Goal: Task Accomplishment & Management: Manage account settings

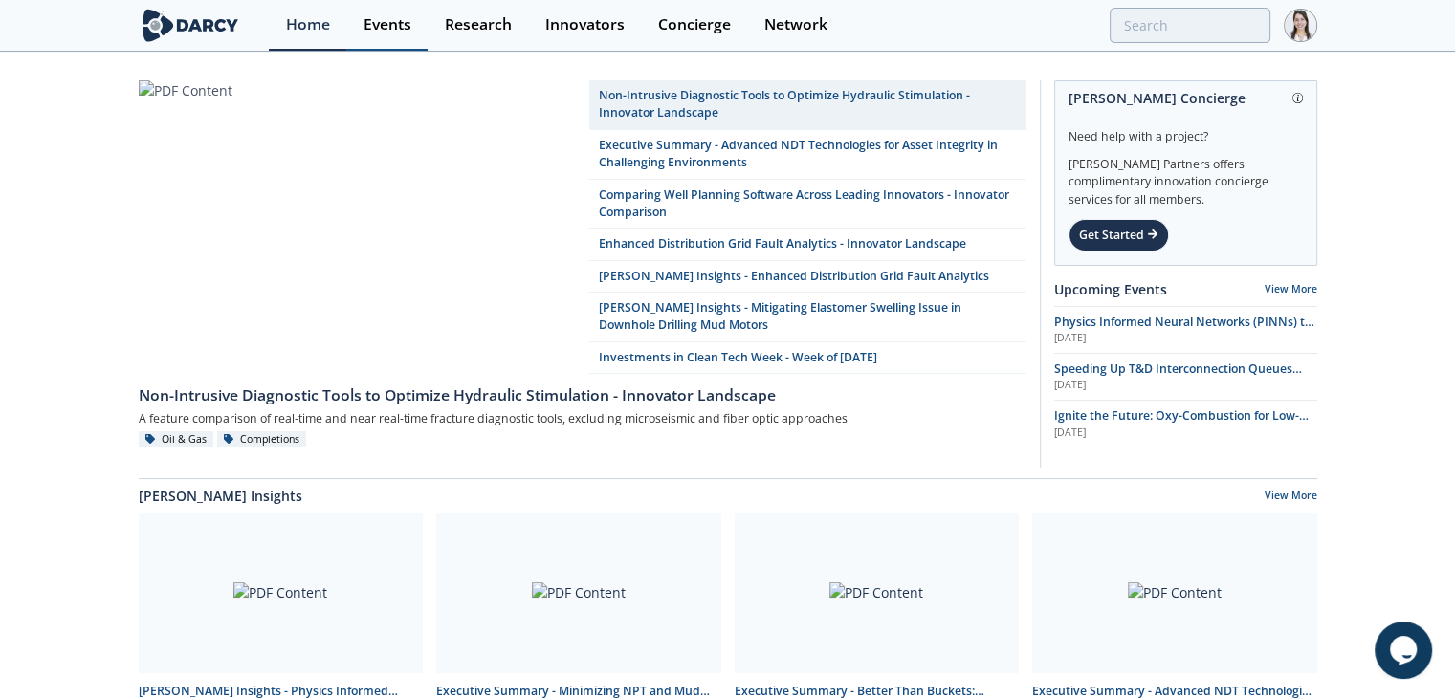
click at [394, 27] on div "Events" at bounding box center [387, 24] width 48 height 15
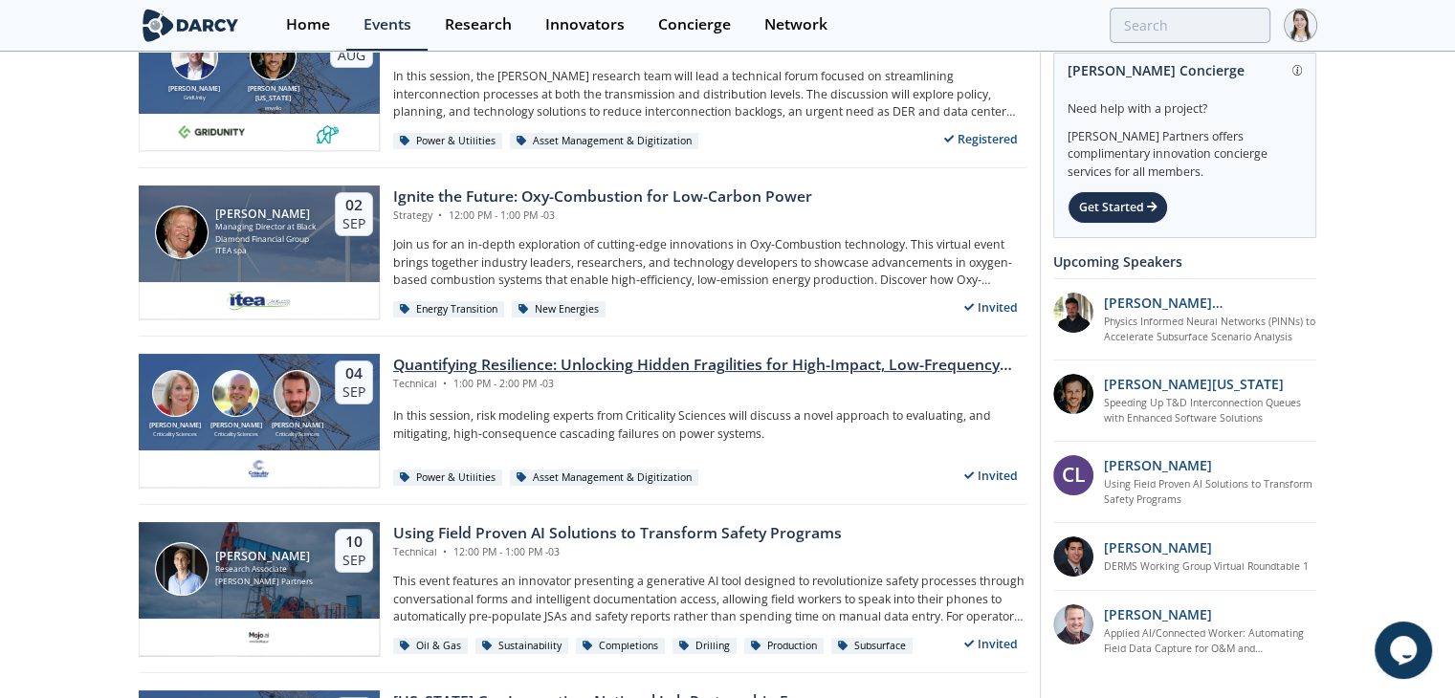
scroll to position [287, 0]
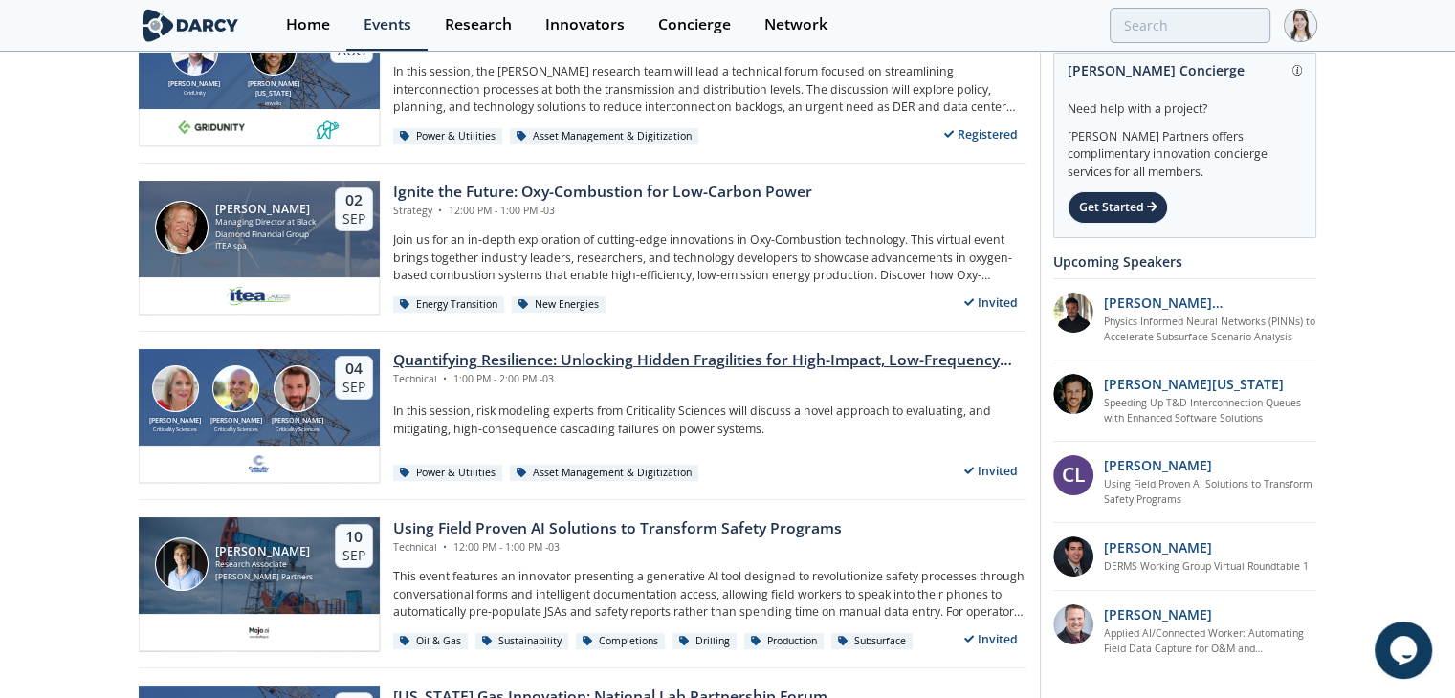
click at [425, 361] on div "Quantifying Resilience: Unlocking Hidden Fragilities for High-Impact, Low-Frequ…" at bounding box center [709, 360] width 633 height 23
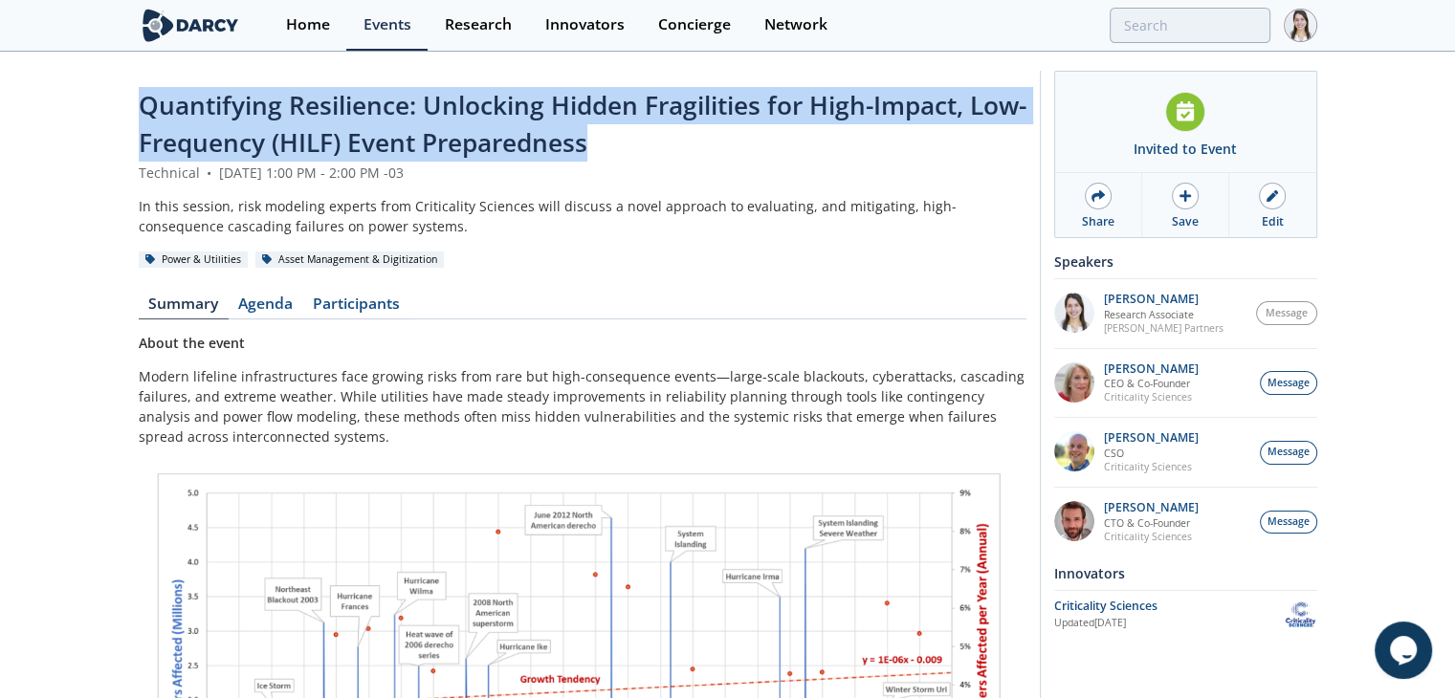
drag, startPoint x: 673, startPoint y: 154, endPoint x: 92, endPoint y: 112, distance: 583.0
copy span "Quantifying Resilience: Unlocking Hidden Fragilities for High-Impact, Low-Frequ…"
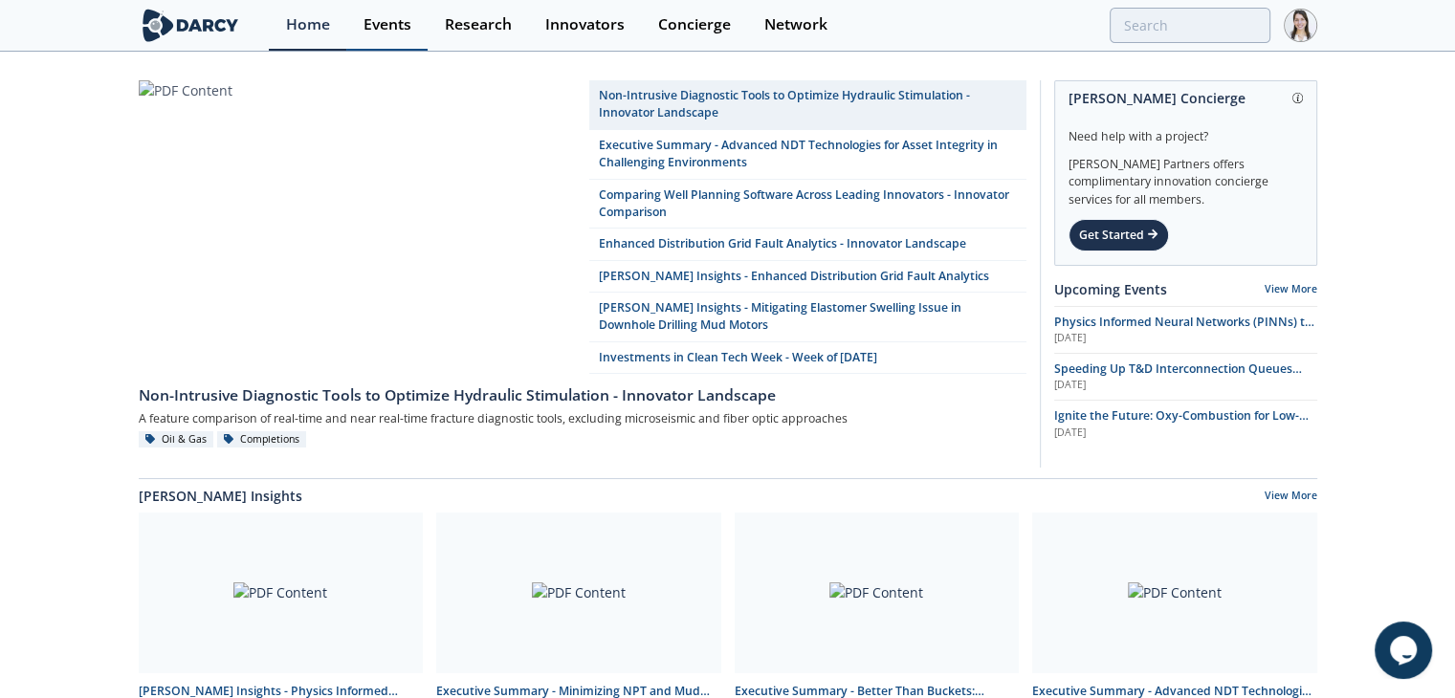
click at [362, 9] on link "Events" at bounding box center [386, 25] width 81 height 51
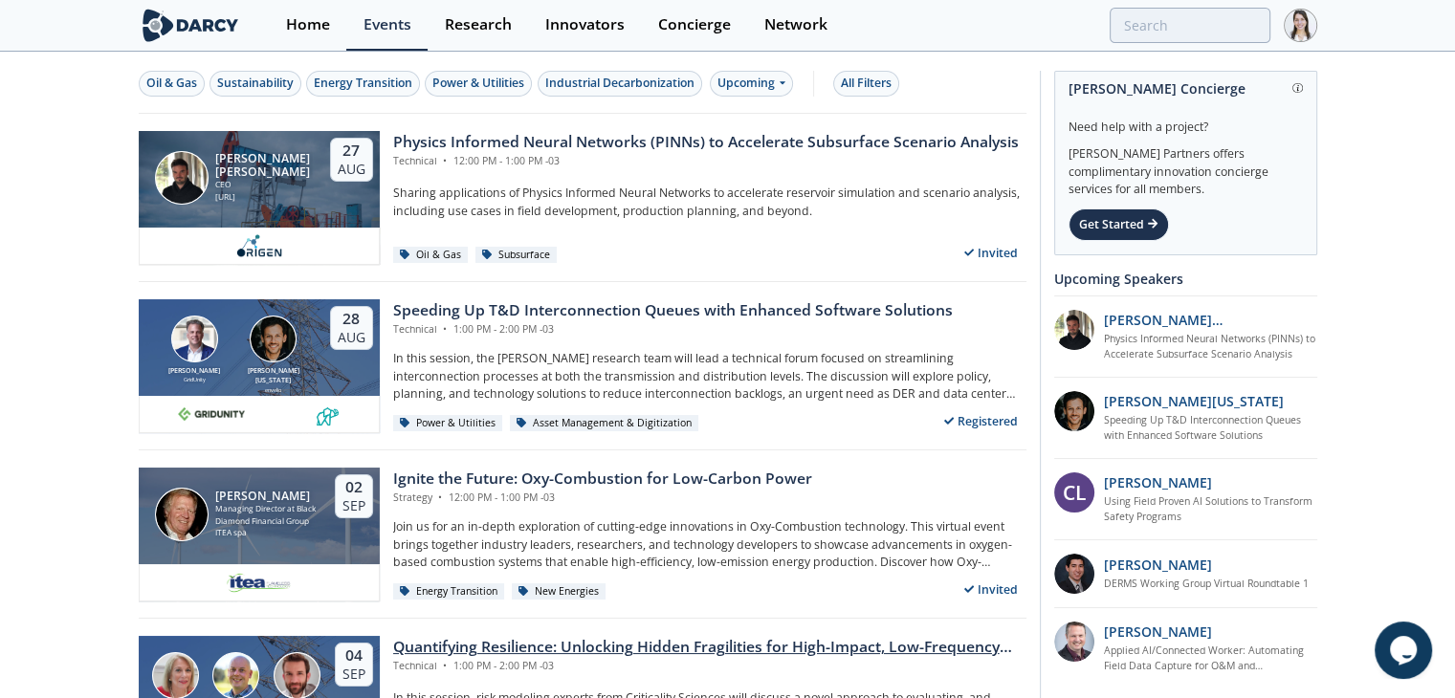
click at [497, 644] on div "Quantifying Resilience: Unlocking Hidden Fragilities for High-Impact, Low-Frequ…" at bounding box center [709, 647] width 633 height 23
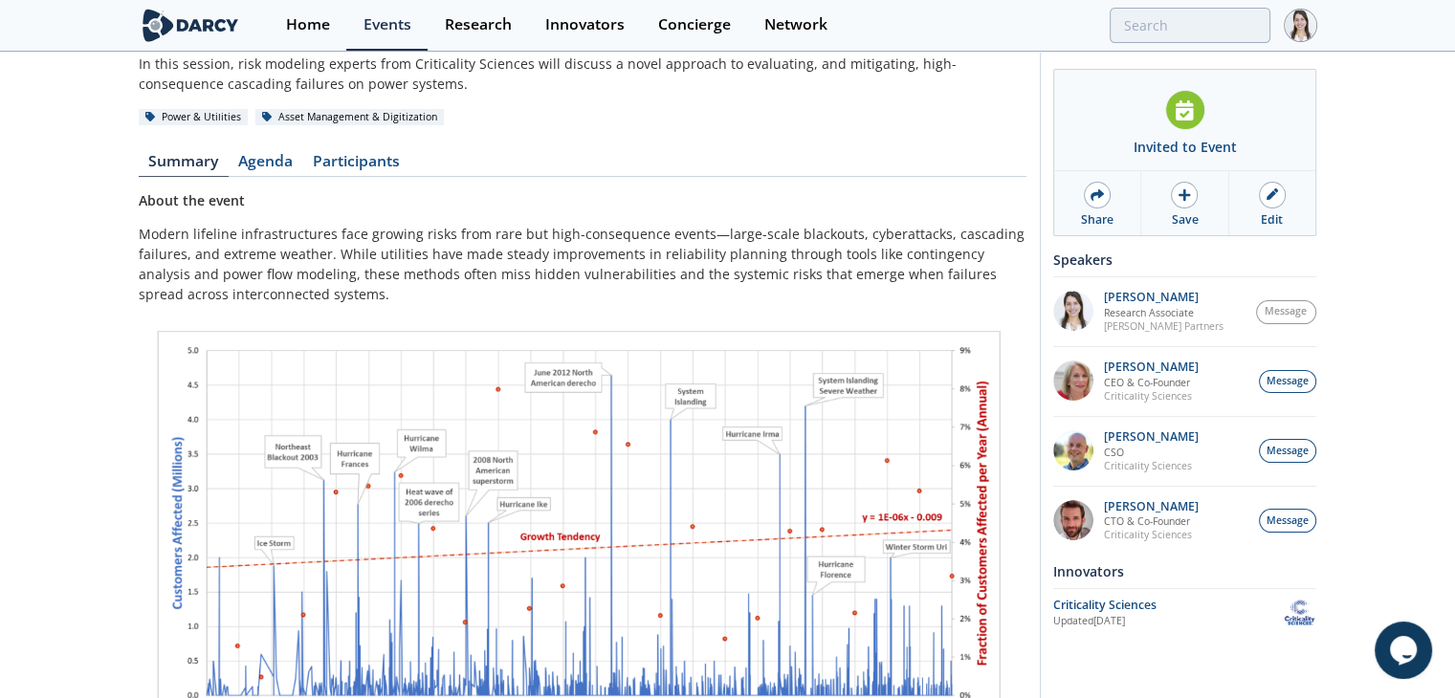
scroll to position [287, 0]
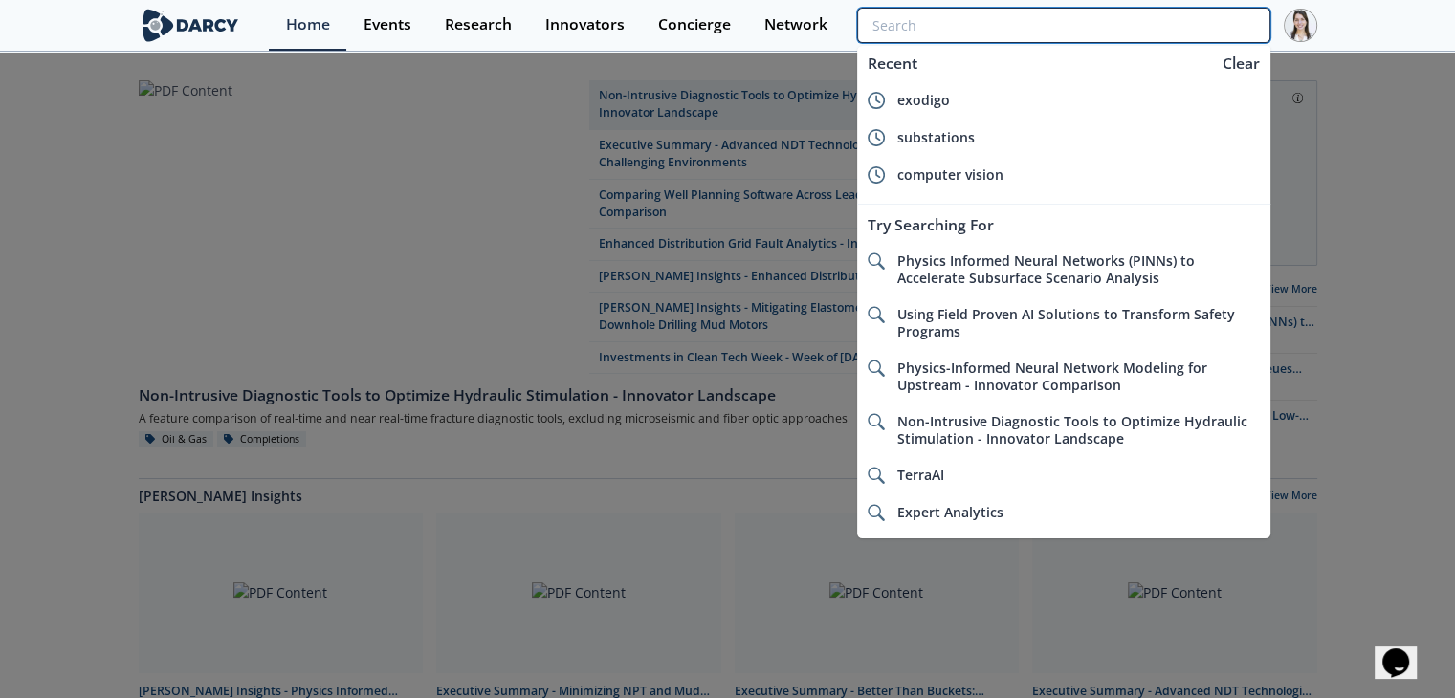
click at [1196, 20] on input "search" at bounding box center [1063, 25] width 412 height 35
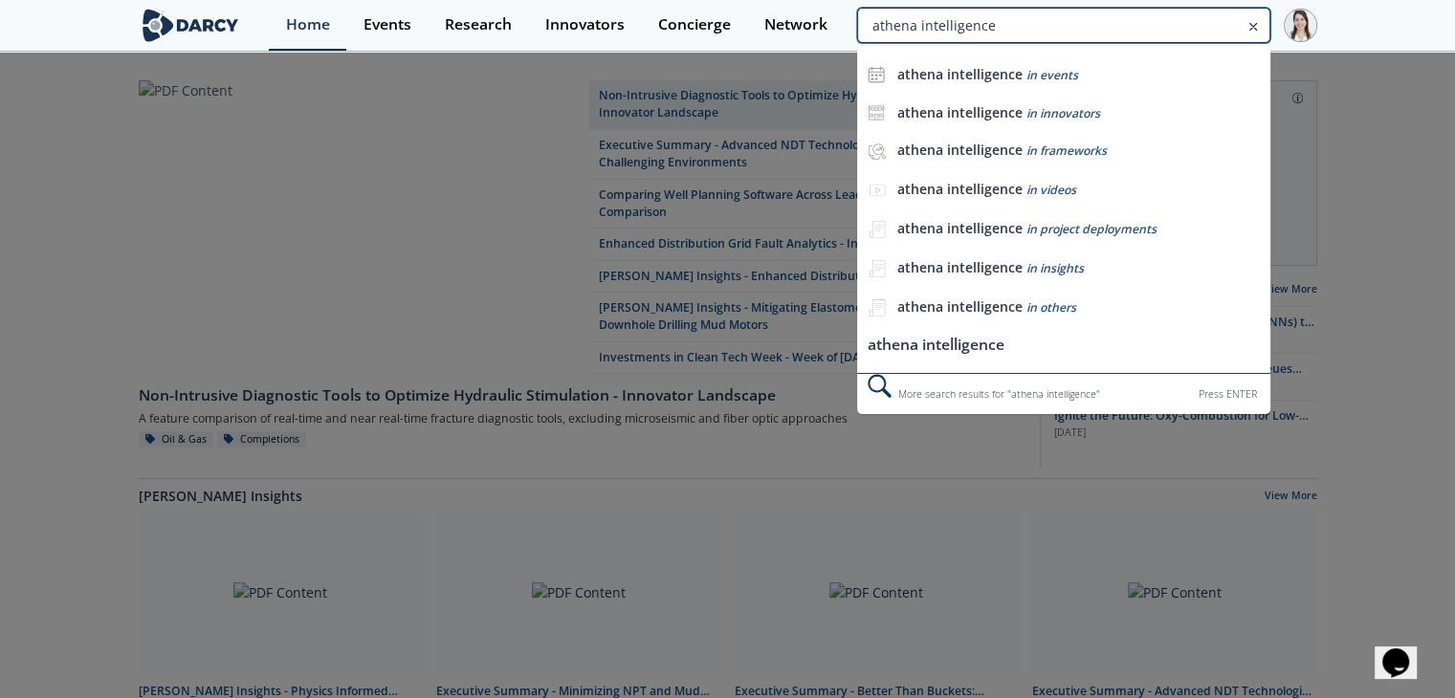
type input "athena intelligence"
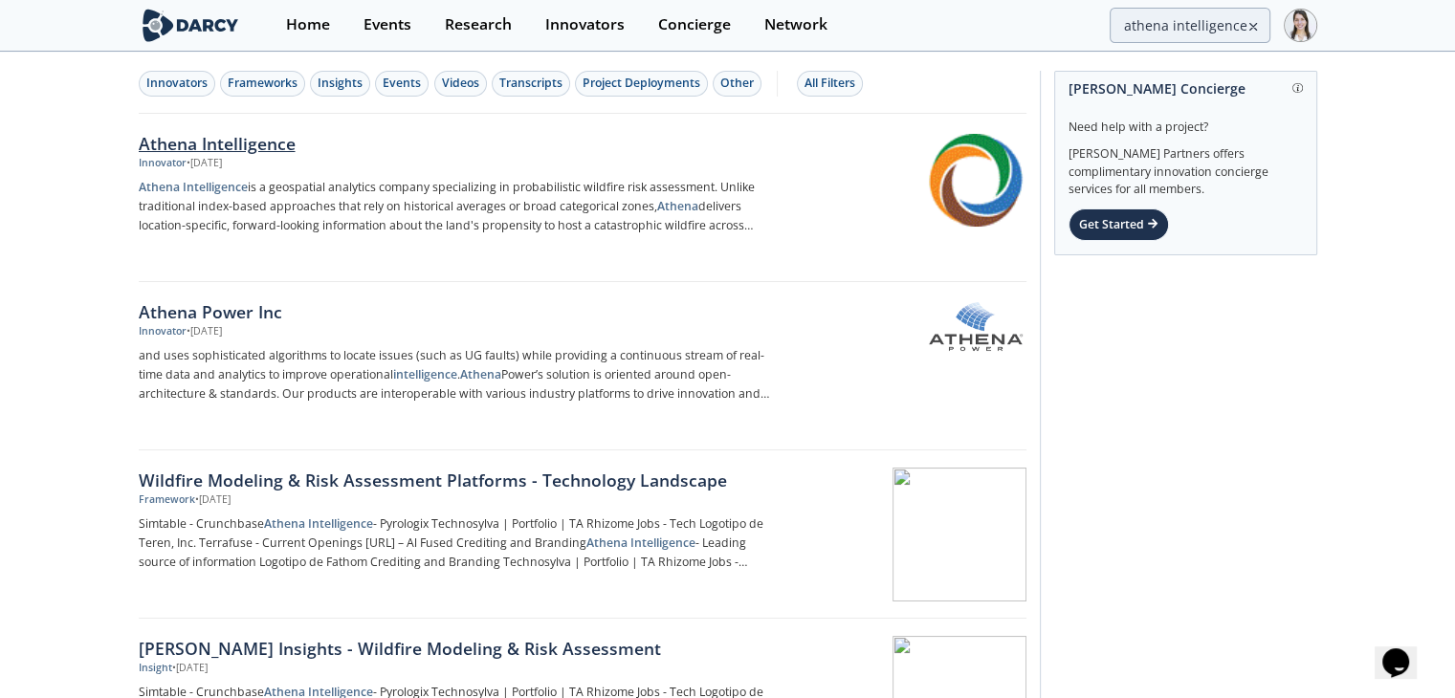
click at [283, 150] on div "Athena Intelligence" at bounding box center [455, 143] width 633 height 25
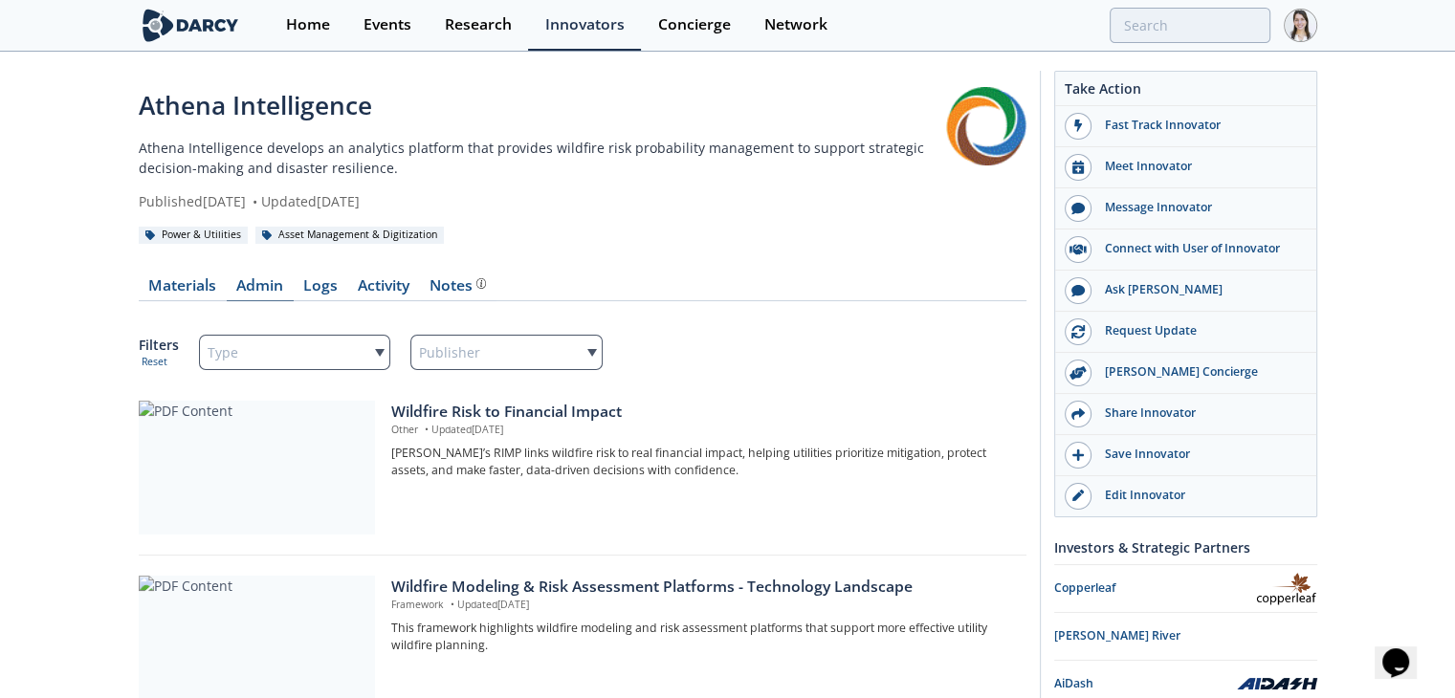
click at [274, 289] on link "Admin" at bounding box center [260, 289] width 67 height 23
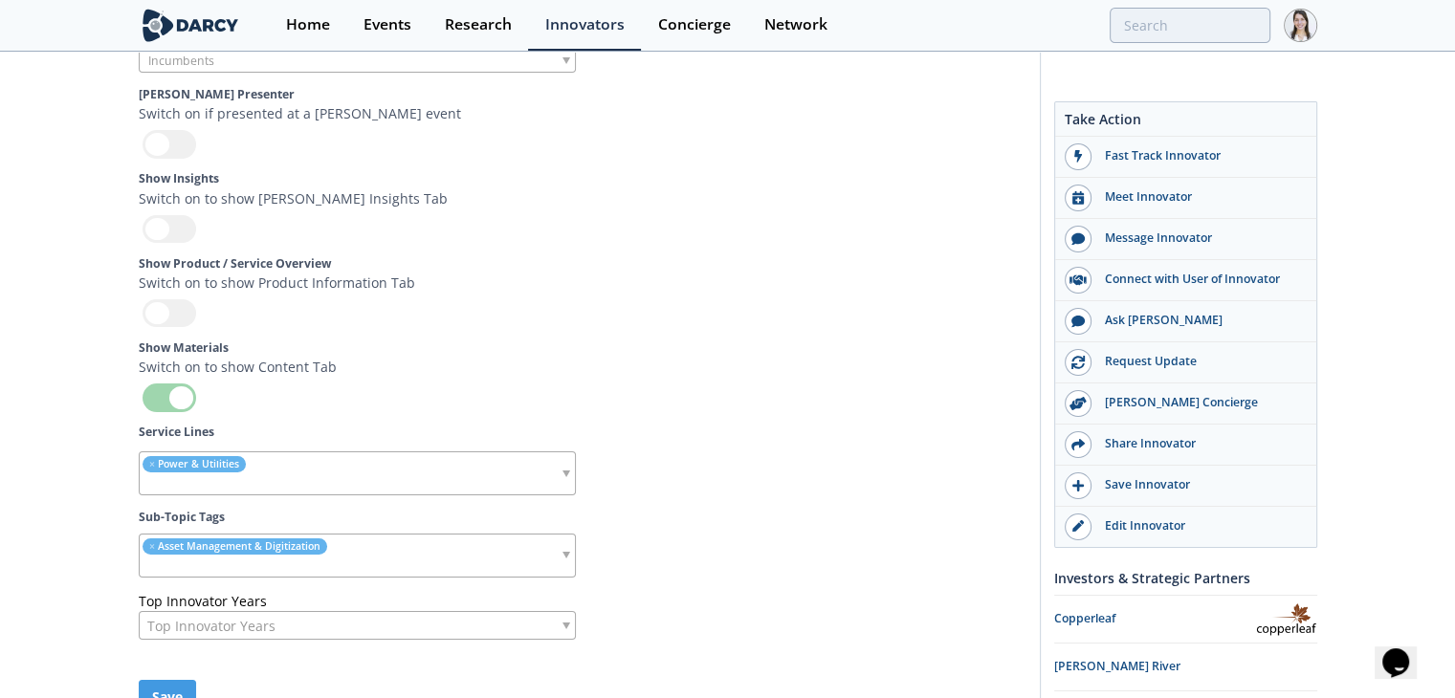
scroll to position [6917, 0]
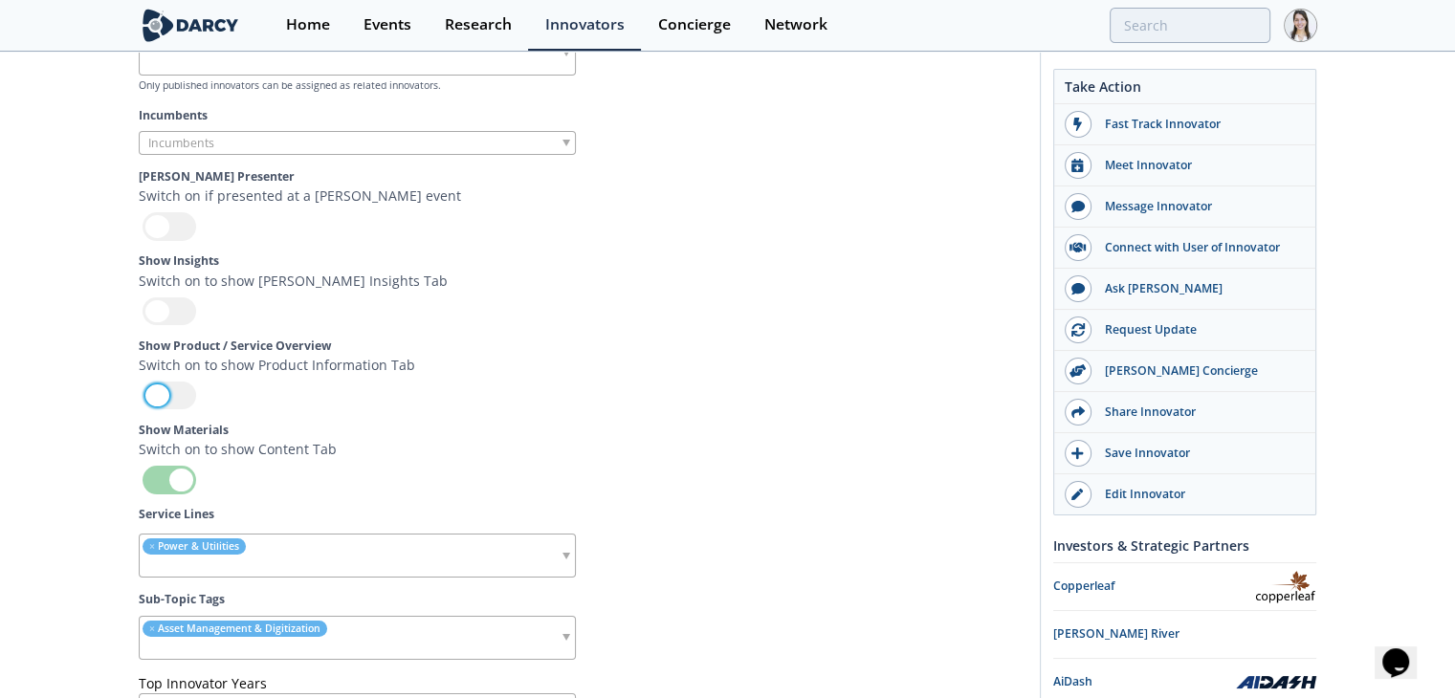
click at [173, 399] on div at bounding box center [170, 396] width 54 height 28
click at [0, 0] on input "checkbox" at bounding box center [0, 0] width 0 height 0
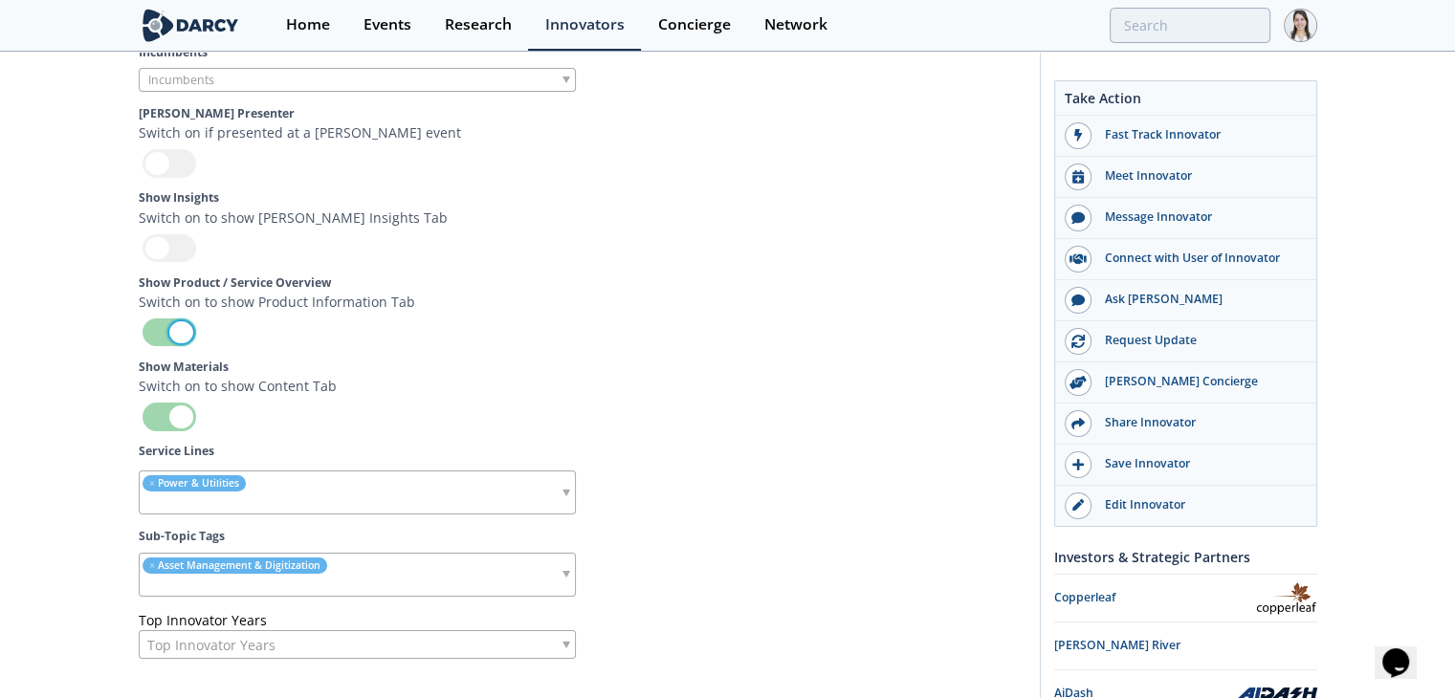
scroll to position [7108, 0]
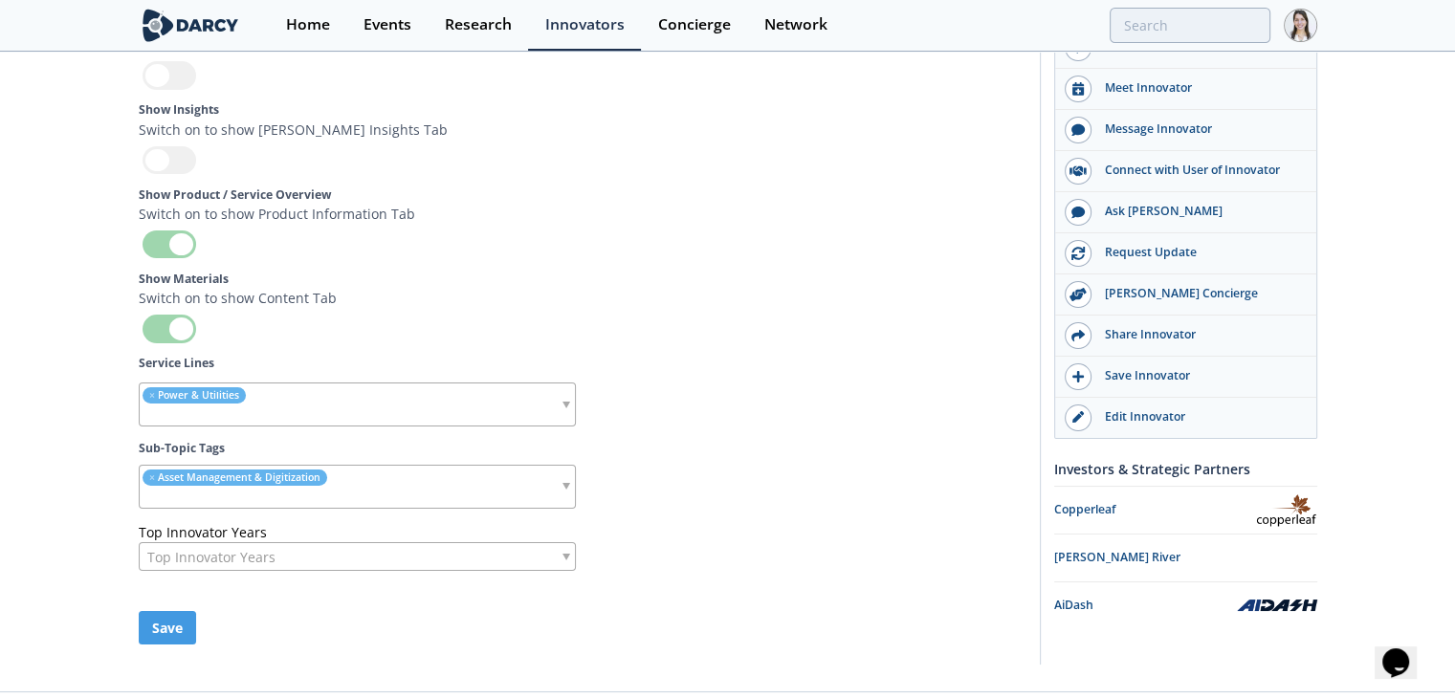
click at [201, 611] on div "Save" at bounding box center [583, 627] width 888 height 33
click at [184, 611] on button "Save" at bounding box center [167, 627] width 57 height 33
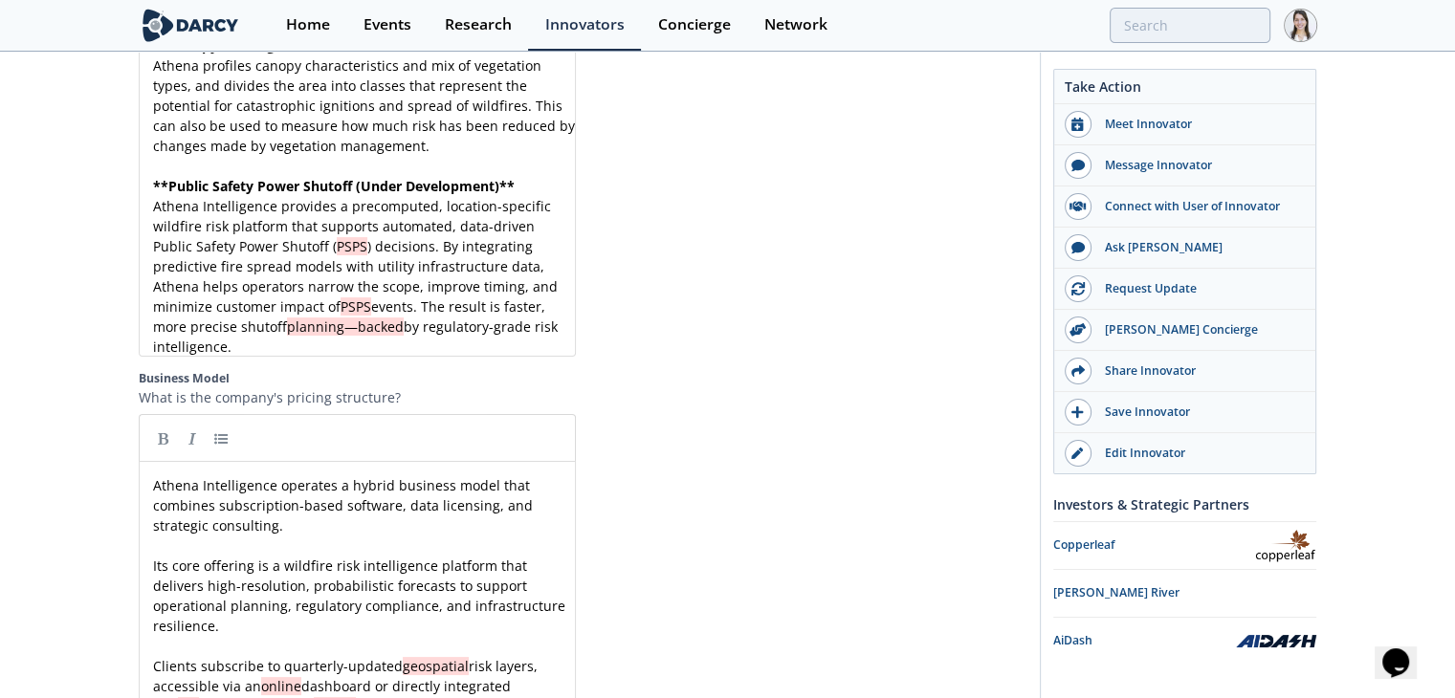
scroll to position [3607, 0]
